Goal: Transaction & Acquisition: Download file/media

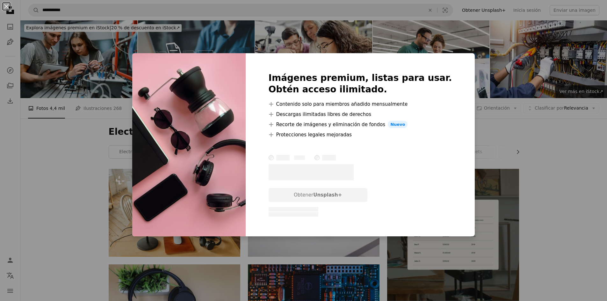
scroll to position [478, 0]
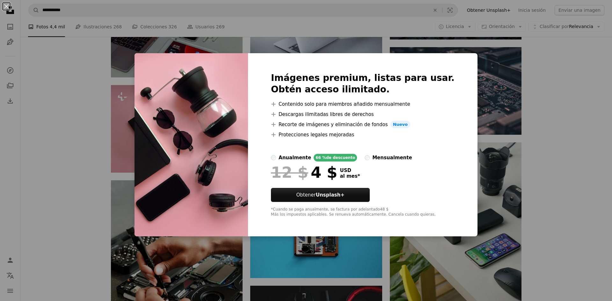
click at [584, 97] on div "An X shape Imágenes premium, listas para usar. Obtén acceso ilimitado. A plus s…" at bounding box center [306, 150] width 612 height 301
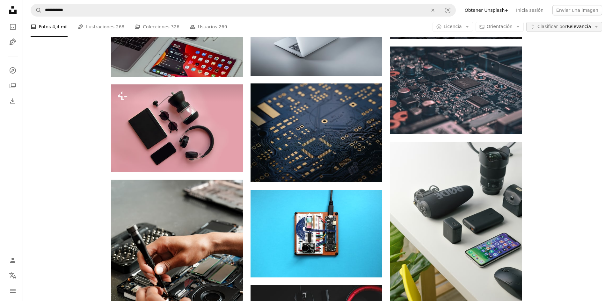
scroll to position [478, 0]
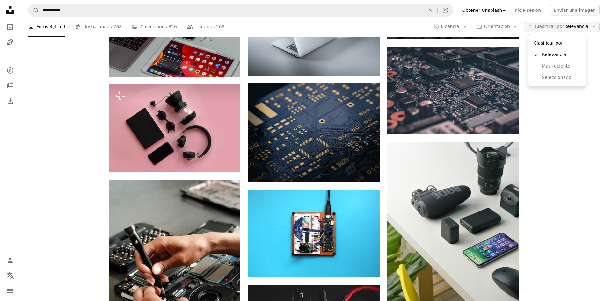
click at [574, 30] on button "Unfold Clasificar por Relevancia Arrow down" at bounding box center [562, 27] width 76 height 10
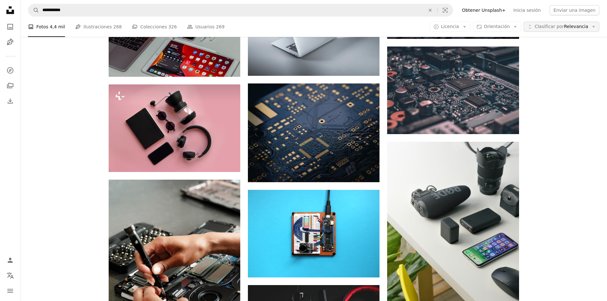
click at [574, 30] on button "Unfold Clasificar por Relevancia Arrow down" at bounding box center [562, 27] width 76 height 10
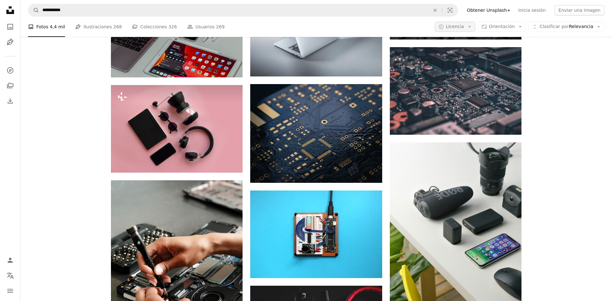
click at [460, 27] on span "Licencia" at bounding box center [455, 26] width 18 height 5
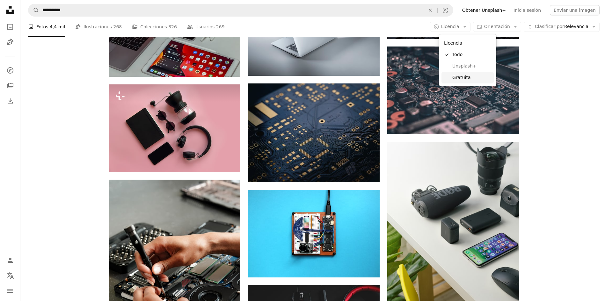
click at [467, 75] on span "Gratuita" at bounding box center [471, 78] width 39 height 6
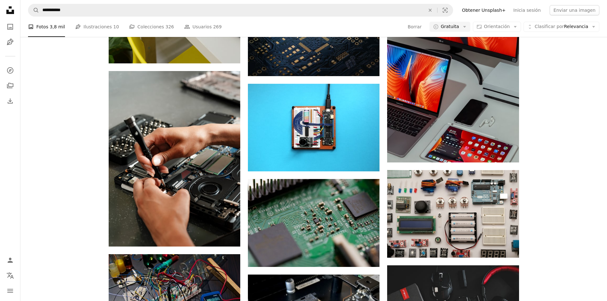
scroll to position [159, 0]
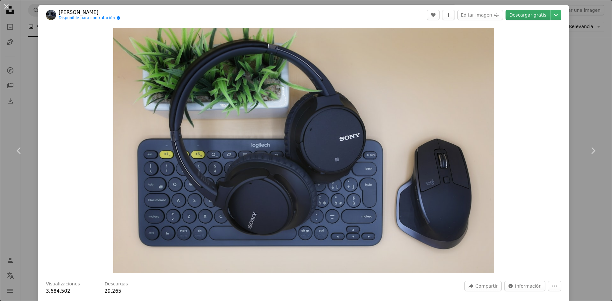
click at [524, 17] on link "Descargar gratis" at bounding box center [527, 15] width 45 height 10
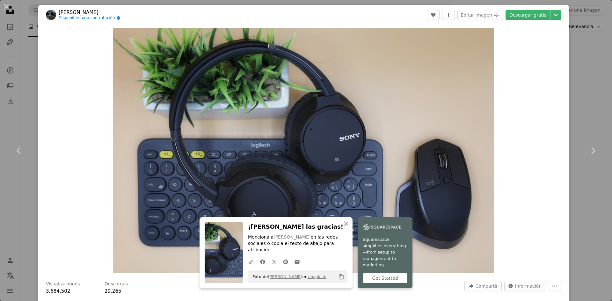
click at [553, 89] on div "Zoom in" at bounding box center [303, 151] width 531 height 252
click at [551, 19] on button "Chevron down" at bounding box center [555, 15] width 11 height 10
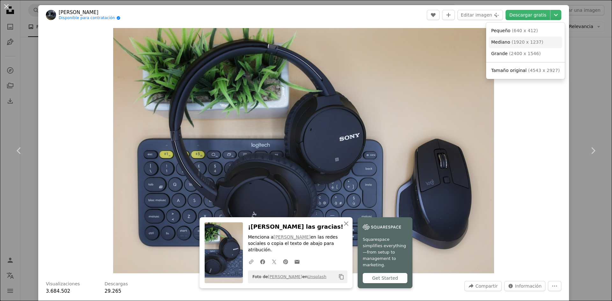
click at [523, 43] on span "( 1920 x 1237 )" at bounding box center [528, 42] width 32 height 5
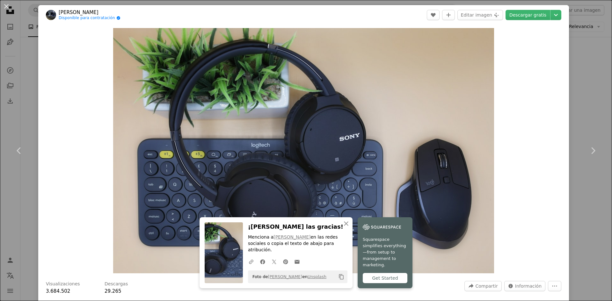
drag, startPoint x: 527, startPoint y: 122, endPoint x: 530, endPoint y: 95, distance: 27.0
click at [527, 122] on div "Zoom in" at bounding box center [303, 151] width 531 height 252
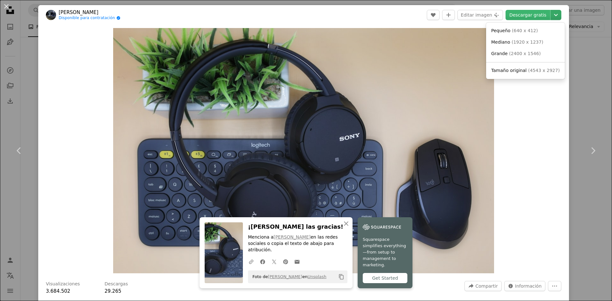
click at [554, 14] on icon "Elegir el tamaño de descarga" at bounding box center [556, 15] width 4 height 2
click at [514, 135] on dialog "An X shape Chevron left Chevron right An X shape Cerrar ¡Dale las gracias! Menc…" at bounding box center [306, 150] width 612 height 301
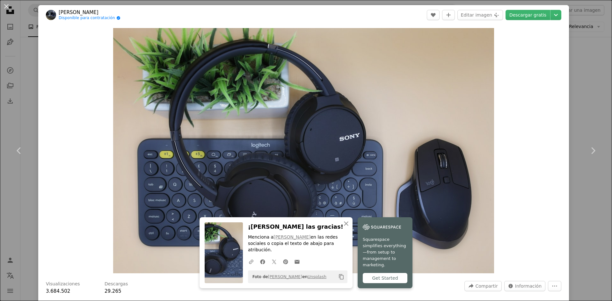
click at [559, 118] on div "Zoom in" at bounding box center [303, 151] width 531 height 252
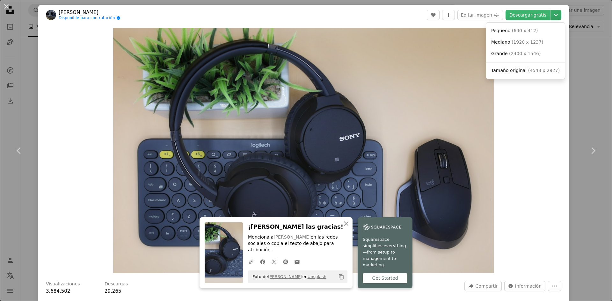
click at [551, 17] on icon "Chevron down" at bounding box center [556, 15] width 10 height 8
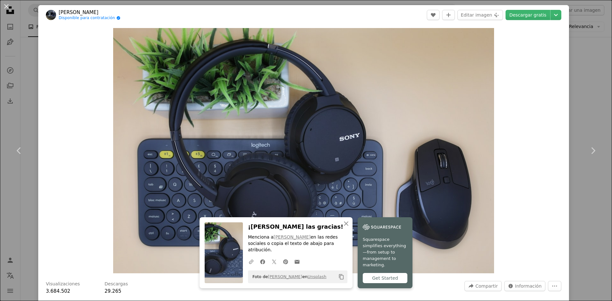
click at [585, 56] on dialog "An X shape Chevron left Chevron right An X shape Cerrar ¡Dale las gracias! Menc…" at bounding box center [306, 150] width 612 height 301
click at [589, 91] on div "An X shape Chevron left Chevron right An X shape Cerrar ¡Dale las gracias! Menc…" at bounding box center [306, 150] width 612 height 301
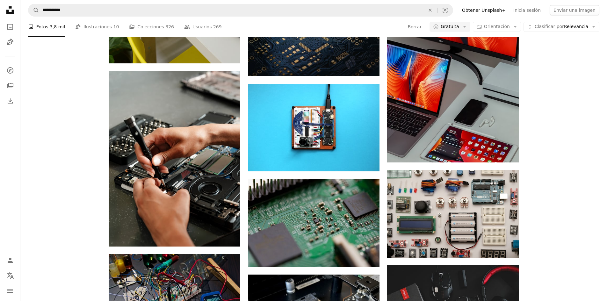
click at [89, 162] on div "Explora imágenes premium en iStock | 20 % de descuento en iStock ↗ Explora imág…" at bounding box center [313, 256] width 587 height 1428
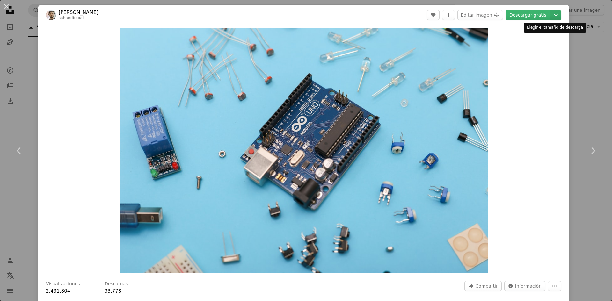
click at [554, 16] on icon "Elegir el tamaño de descarga" at bounding box center [556, 15] width 4 height 2
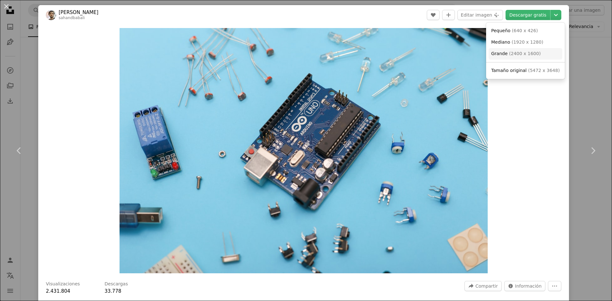
click at [527, 51] on span "( 2400 x 1600 )" at bounding box center [525, 53] width 32 height 5
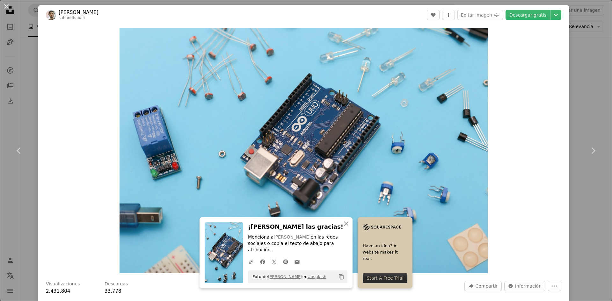
click at [580, 81] on div "An X shape Chevron left Chevron right An X shape Cerrar ¡Dale las gracias! Menc…" at bounding box center [306, 150] width 612 height 301
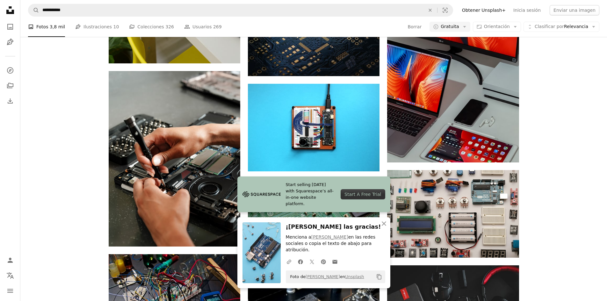
scroll to position [478, 0]
click at [386, 228] on icon "An X shape" at bounding box center [384, 224] width 8 height 8
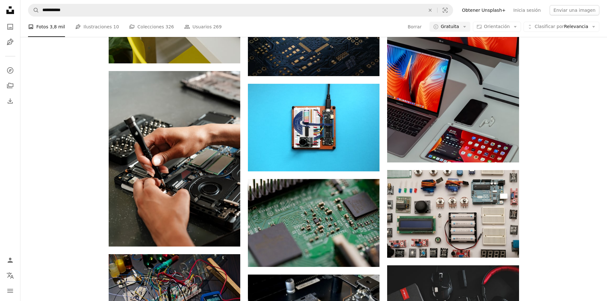
scroll to position [1147, 0]
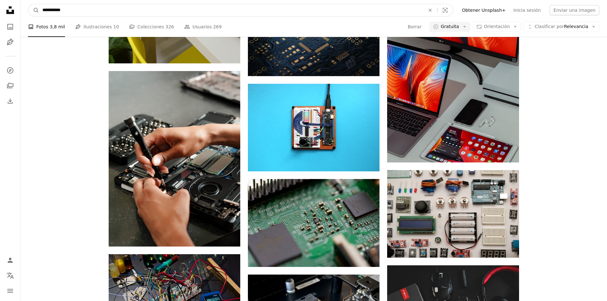
click at [113, 8] on input "**********" at bounding box center [231, 10] width 384 height 12
type input "**********"
click button "A magnifying glass" at bounding box center [33, 10] width 11 height 12
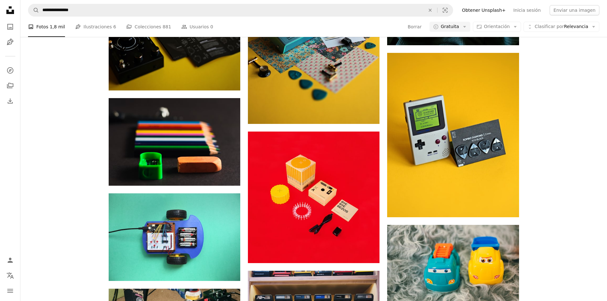
scroll to position [1147, 0]
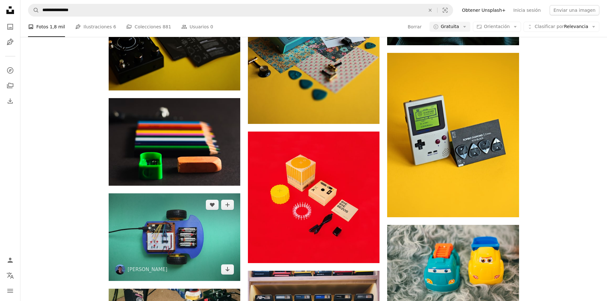
click at [151, 193] on img at bounding box center [175, 237] width 132 height 88
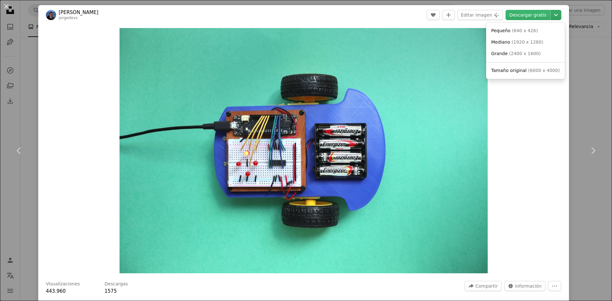
click at [553, 18] on icon "Chevron down" at bounding box center [556, 15] width 10 height 8
click at [525, 54] on span "( 2400 x 1600 )" at bounding box center [525, 53] width 32 height 5
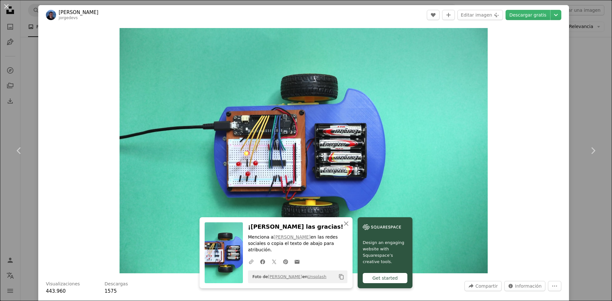
click at [27, 84] on div "An X shape Chevron left Chevron right An X shape Cerrar ¡Dale las gracias! Menc…" at bounding box center [306, 150] width 612 height 301
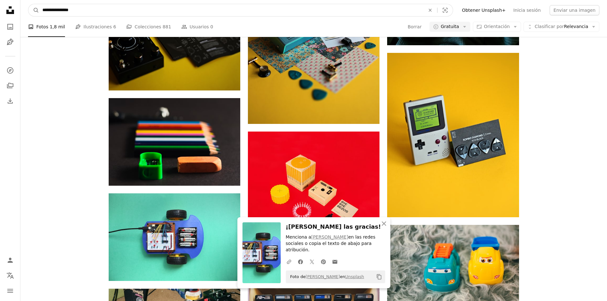
drag, startPoint x: 82, startPoint y: 10, endPoint x: 64, endPoint y: 13, distance: 18.1
click at [64, 13] on input "**********" at bounding box center [231, 10] width 384 height 12
type input "**********"
click button "A magnifying glass" at bounding box center [33, 10] width 11 height 12
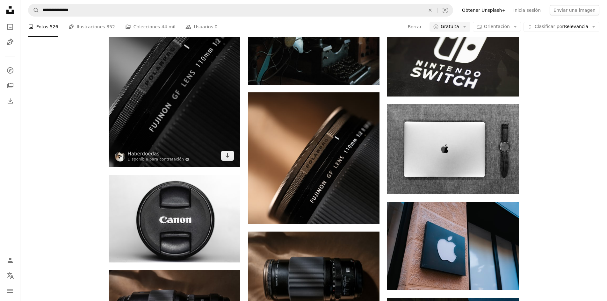
scroll to position [574, 0]
